Goal: Task Accomplishment & Management: Manage account settings

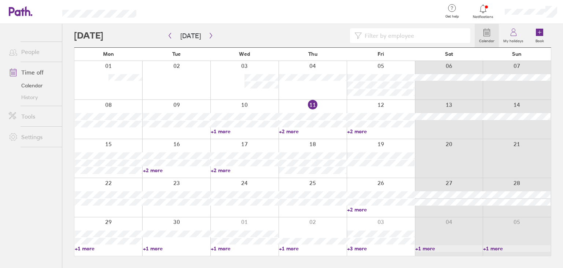
click at [155, 171] on link "+2 more" at bounding box center [176, 170] width 67 height 7
click at [217, 171] on link "+2 more" at bounding box center [244, 170] width 67 height 7
click at [227, 249] on link "+1 more" at bounding box center [244, 248] width 67 height 7
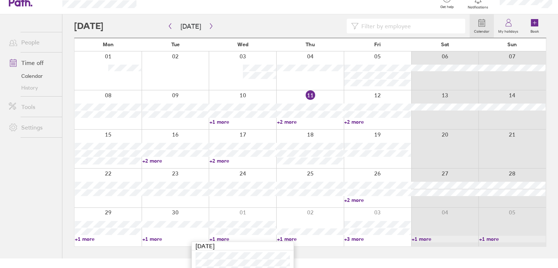
scroll to position [19, 0]
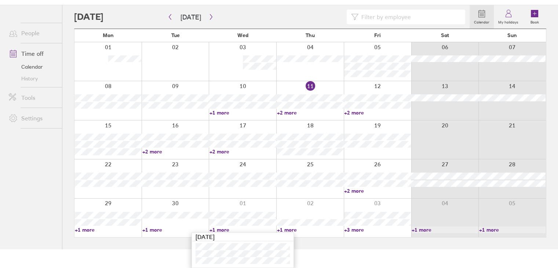
click at [229, 226] on link "+1 more" at bounding box center [242, 229] width 67 height 7
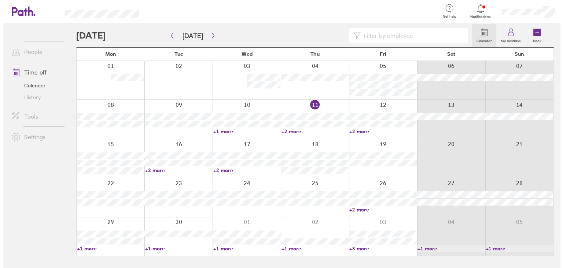
scroll to position [0, 0]
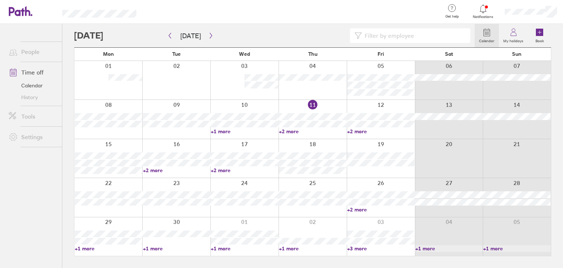
click at [222, 173] on div at bounding box center [244, 158] width 68 height 39
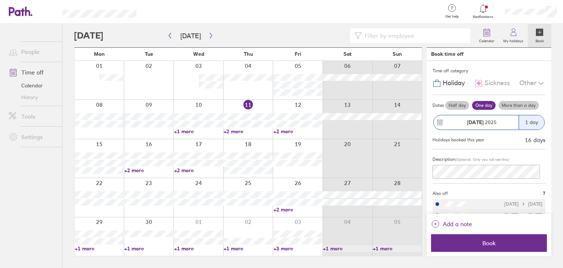
click at [318, 130] on link "+2 more" at bounding box center [298, 131] width 49 height 7
click at [322, 95] on div at bounding box center [298, 80] width 50 height 39
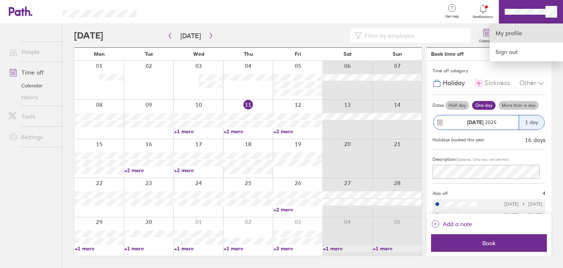
click at [516, 28] on link "My profile" at bounding box center [526, 33] width 73 height 19
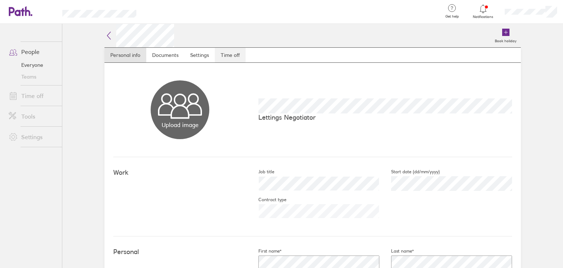
click at [215, 56] on link "Time off" at bounding box center [230, 55] width 31 height 15
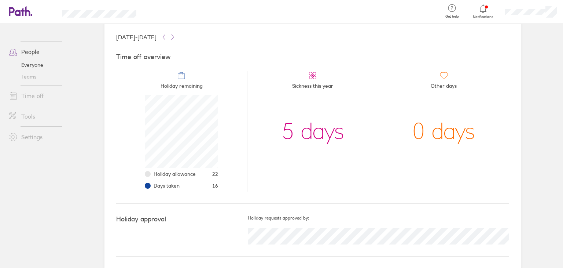
scroll to position [5, 0]
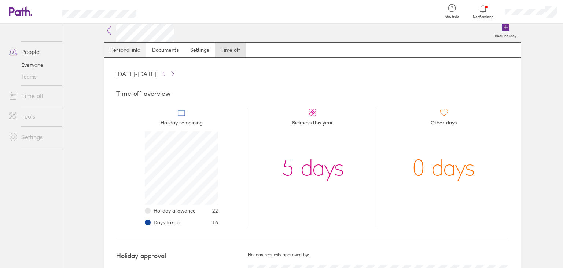
click at [125, 56] on link "Personal info" at bounding box center [126, 50] width 42 height 15
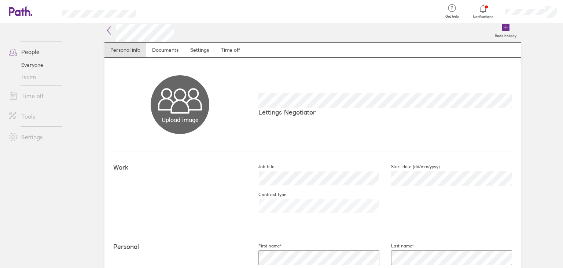
click at [21, 10] on icon at bounding box center [20, 11] width 23 height 10
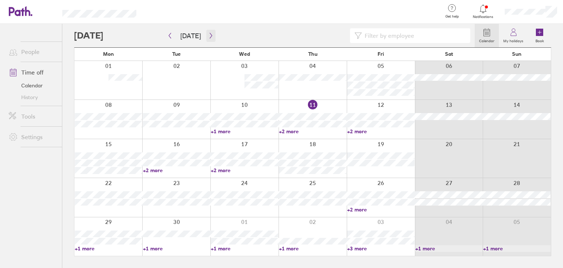
click at [206, 32] on button "button" at bounding box center [210, 36] width 9 height 12
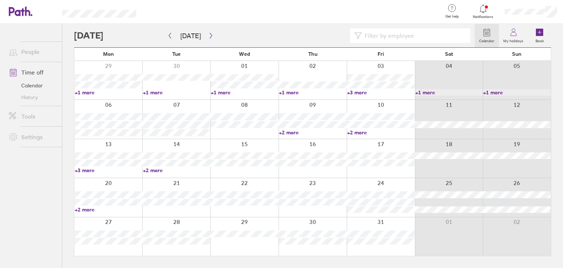
click at [229, 94] on link "+1 more" at bounding box center [244, 92] width 67 height 7
click at [264, 33] on div at bounding box center [274, 35] width 401 height 15
click at [425, 92] on link "+1 more" at bounding box center [448, 92] width 67 height 7
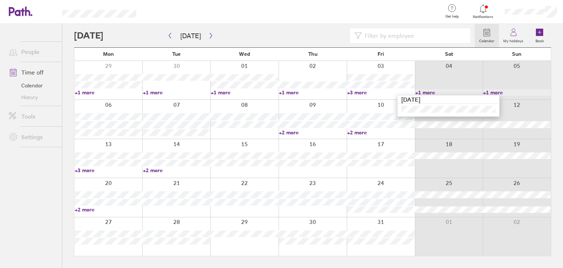
click at [425, 92] on link "+1 more" at bounding box center [448, 92] width 67 height 7
